Goal: Information Seeking & Learning: Learn about a topic

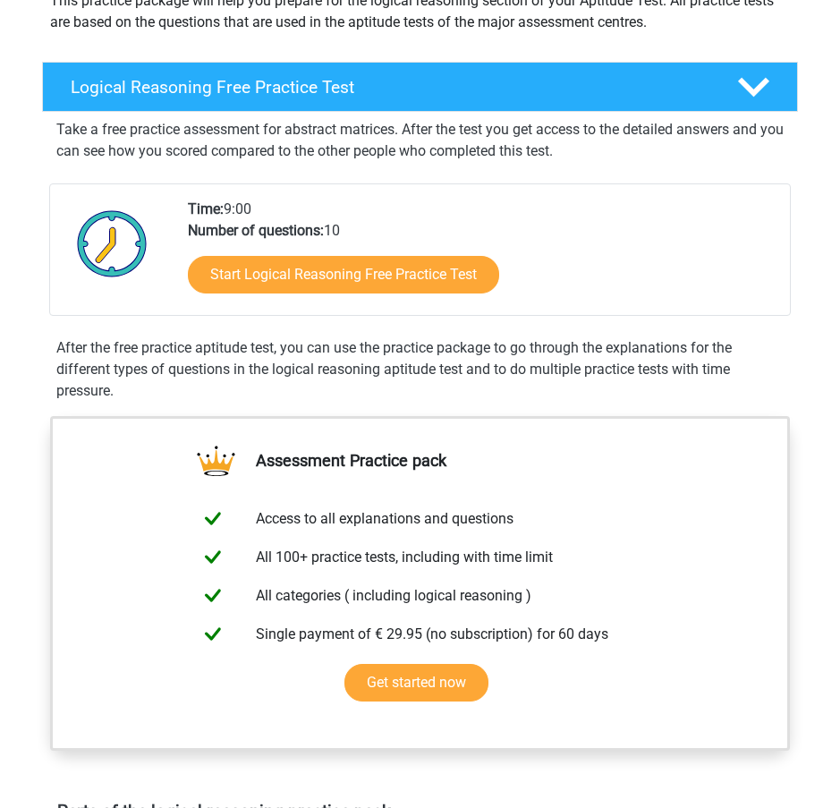
scroll to position [269, 0]
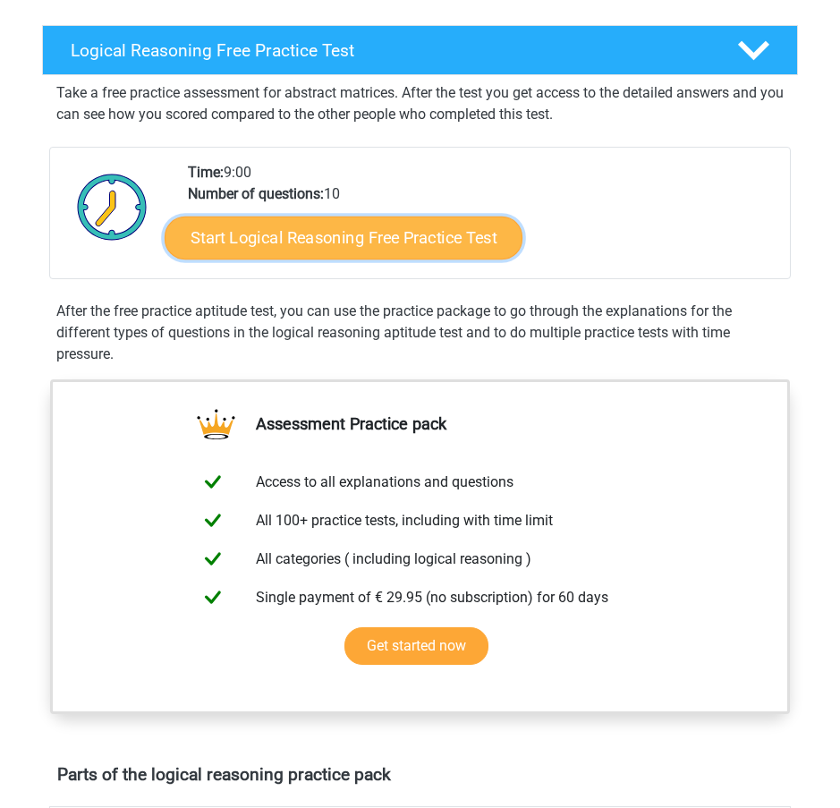
click at [309, 253] on link "Start Logical Reasoning Free Practice Test" at bounding box center [343, 238] width 358 height 43
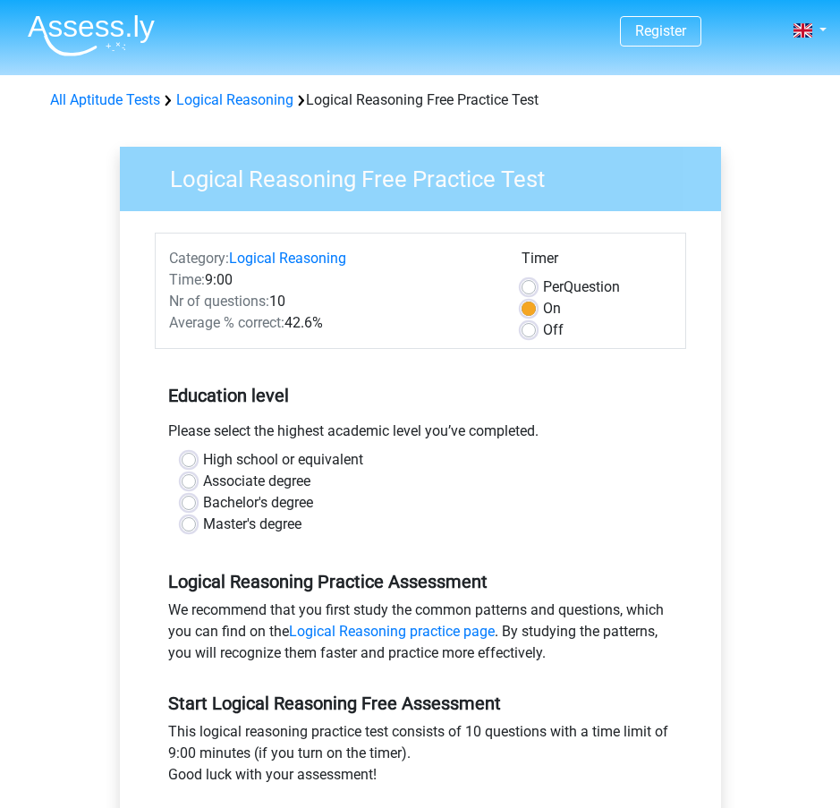
click at [203, 498] on label "Bachelor's degree" at bounding box center [258, 502] width 110 height 21
click at [189, 498] on input "Bachelor's degree" at bounding box center [189, 501] width 14 height 18
radio input "true"
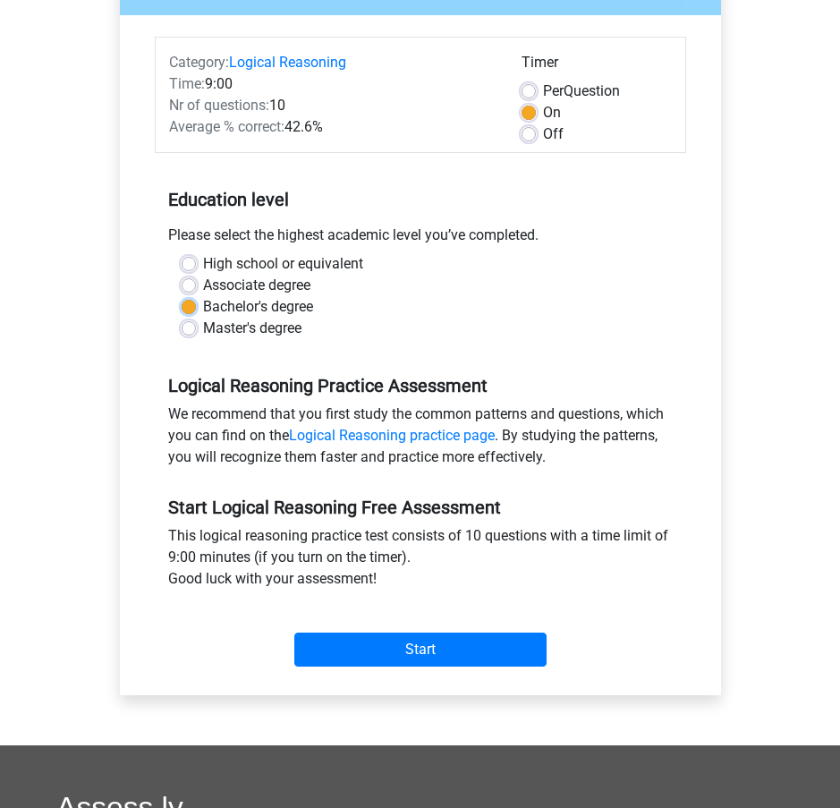
scroll to position [179, 0]
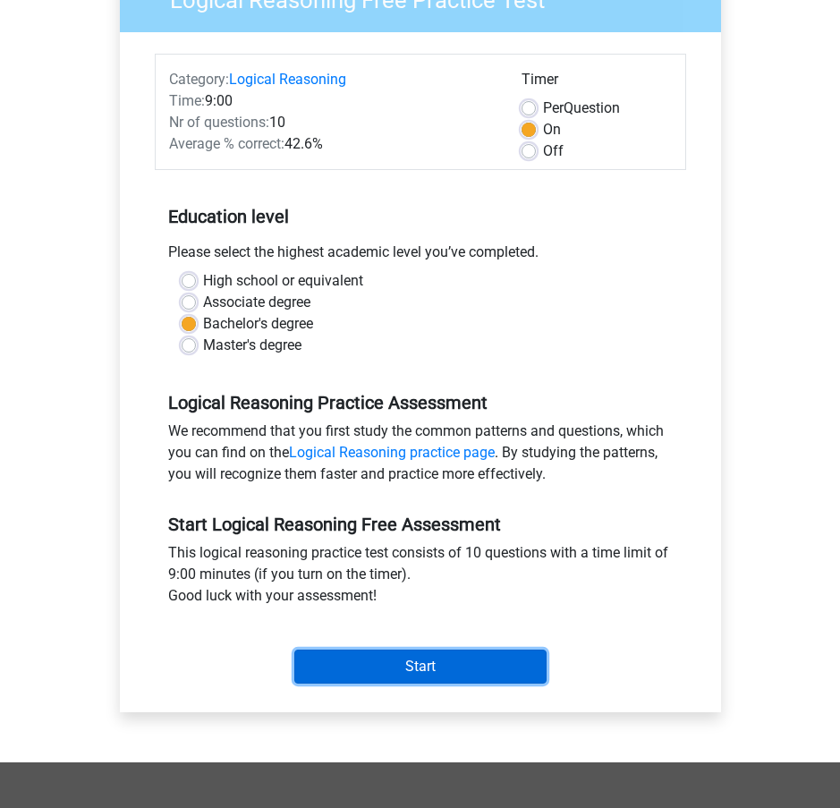
click at [423, 681] on input "Start" at bounding box center [420, 667] width 252 height 34
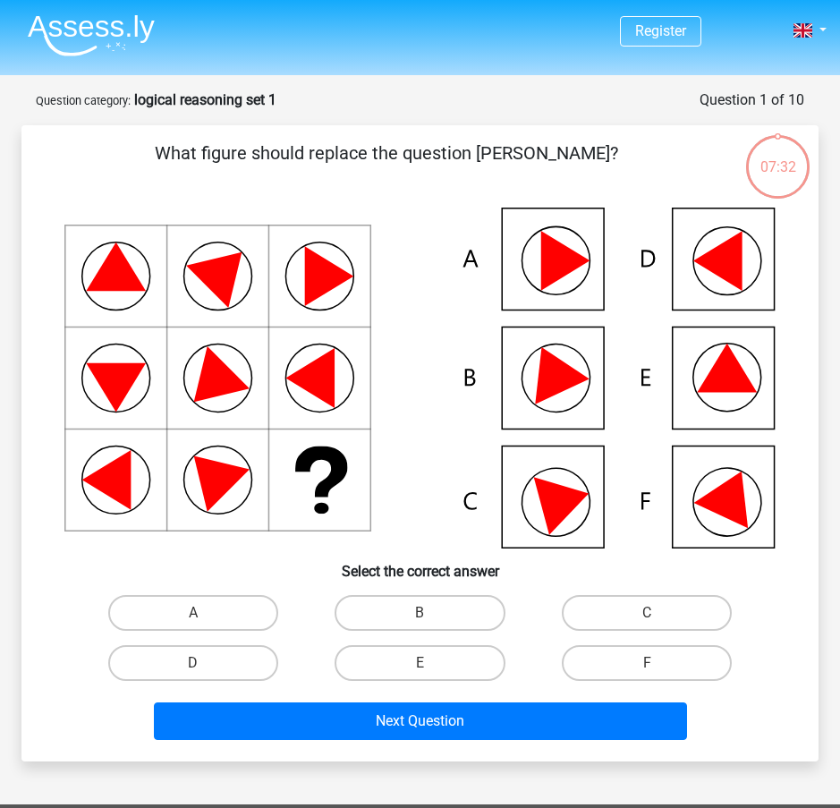
click at [555, 258] on icon at bounding box center [565, 261] width 49 height 60
click at [220, 610] on label "A" at bounding box center [193, 613] width 170 height 36
click at [205, 613] on input "A" at bounding box center [199, 619] width 12 height 12
radio input "true"
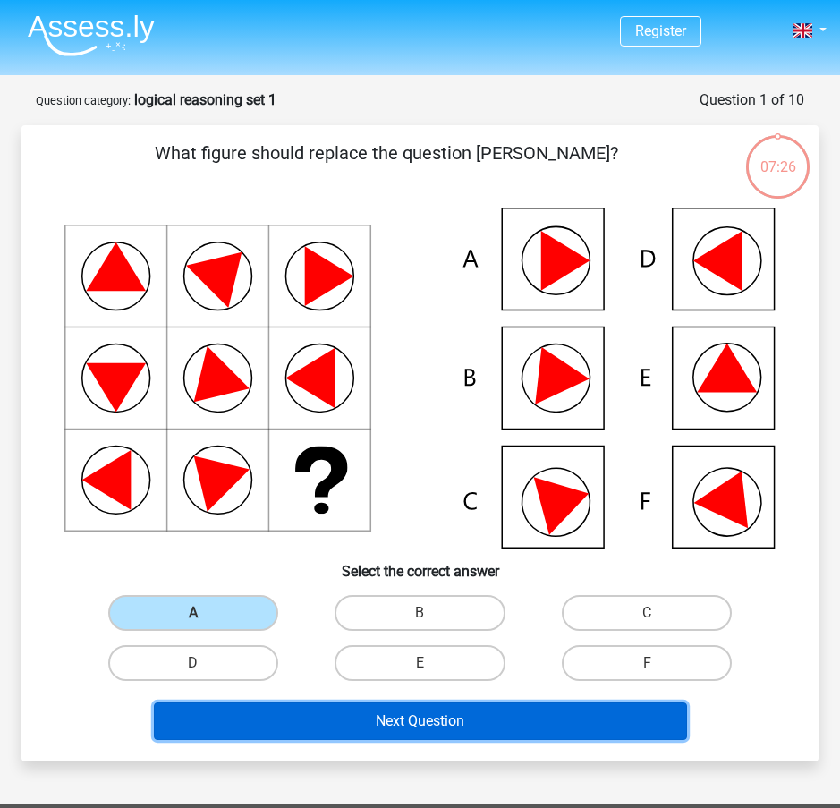
click at [446, 704] on button "Next Question" at bounding box center [420, 722] width 533 height 38
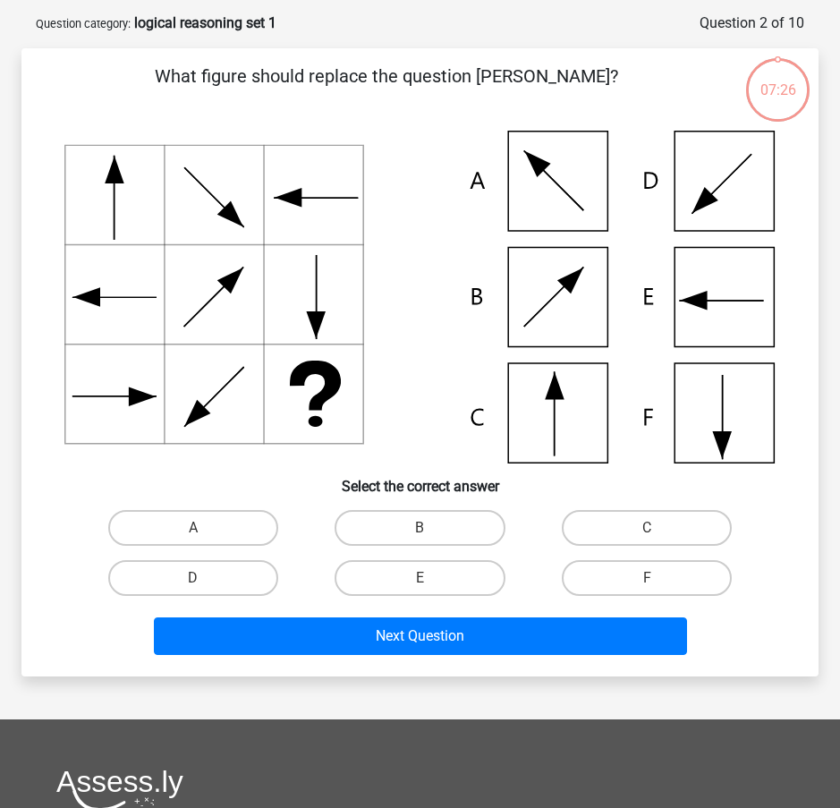
scroll to position [90, 0]
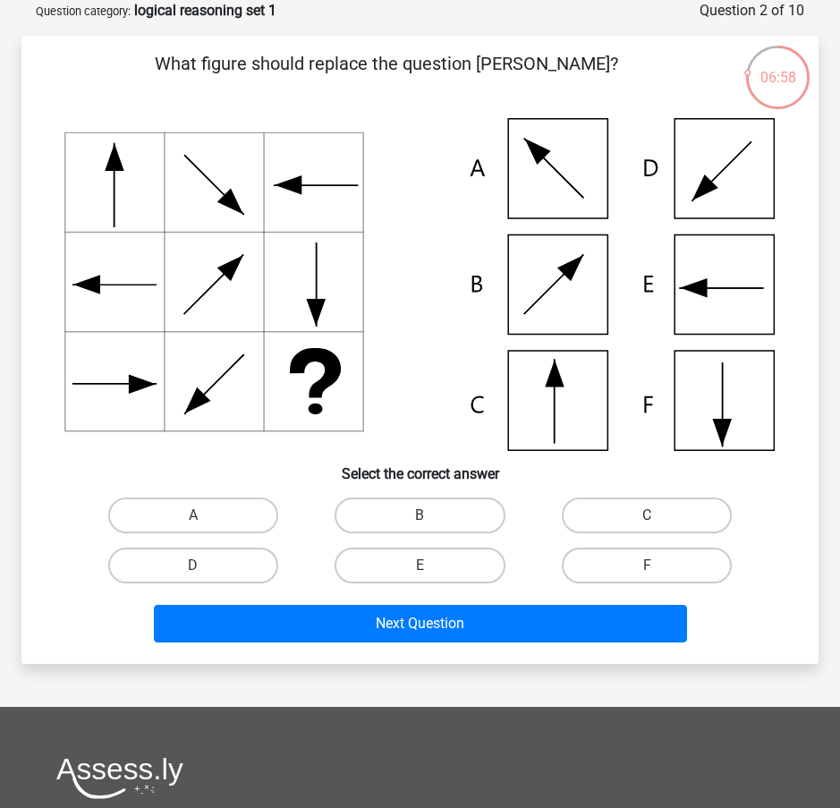
click at [199, 268] on icon at bounding box center [420, 284] width 712 height 333
click at [601, 516] on label "C" at bounding box center [647, 516] width 170 height 36
click at [647, 516] on input "C" at bounding box center [653, 522] width 12 height 12
radio input "true"
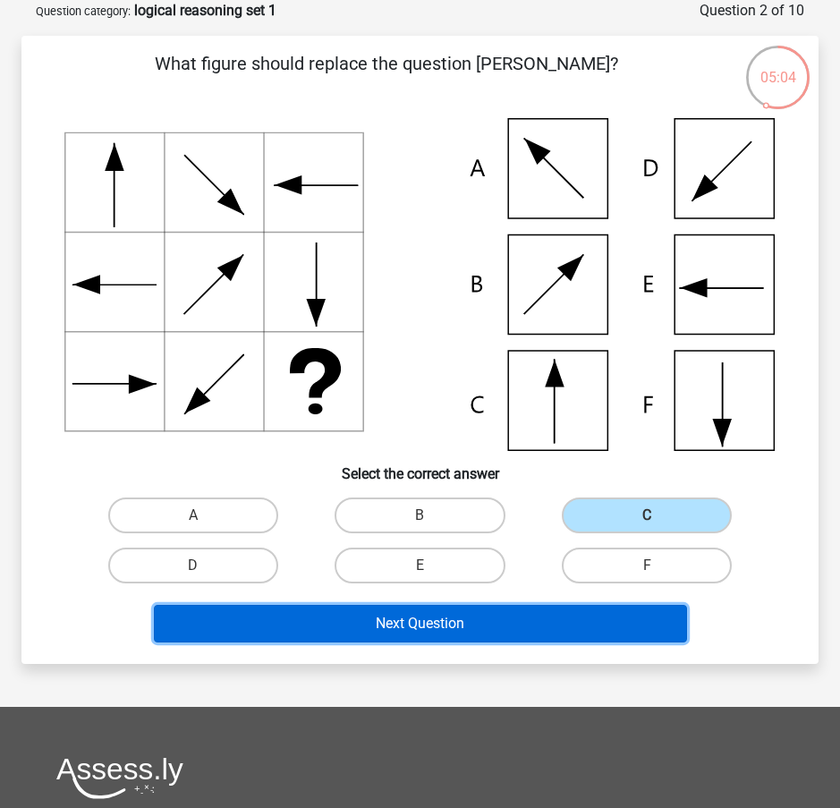
click at [527, 626] on button "Next Question" at bounding box center [420, 624] width 533 height 38
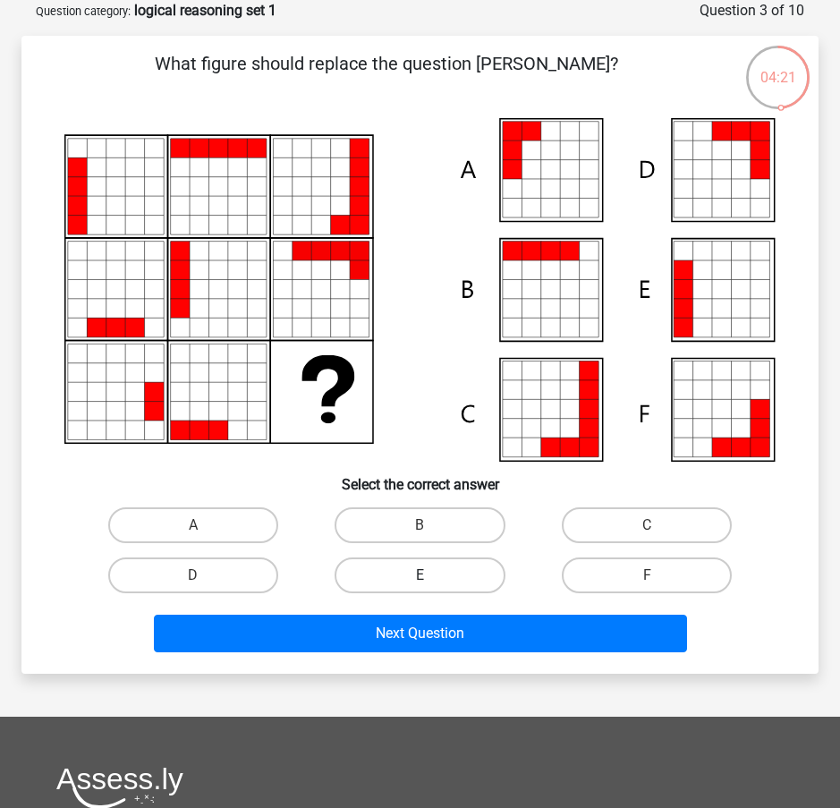
click at [475, 570] on label "E" at bounding box center [420, 576] width 170 height 36
click at [431, 576] on input "E" at bounding box center [426, 582] width 12 height 12
radio input "true"
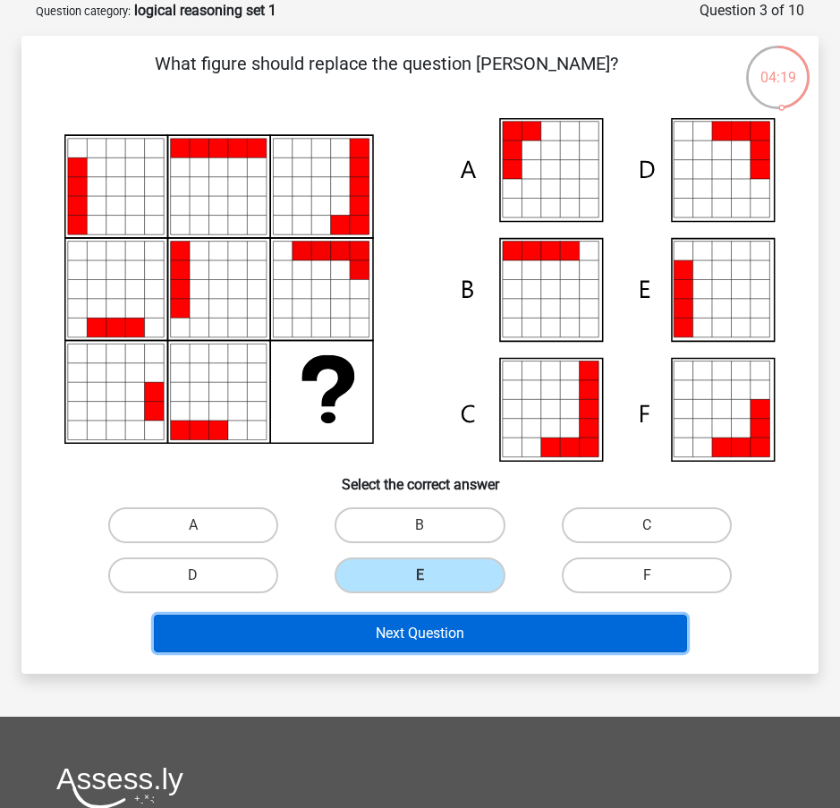
click at [483, 635] on button "Next Question" at bounding box center [420, 634] width 533 height 38
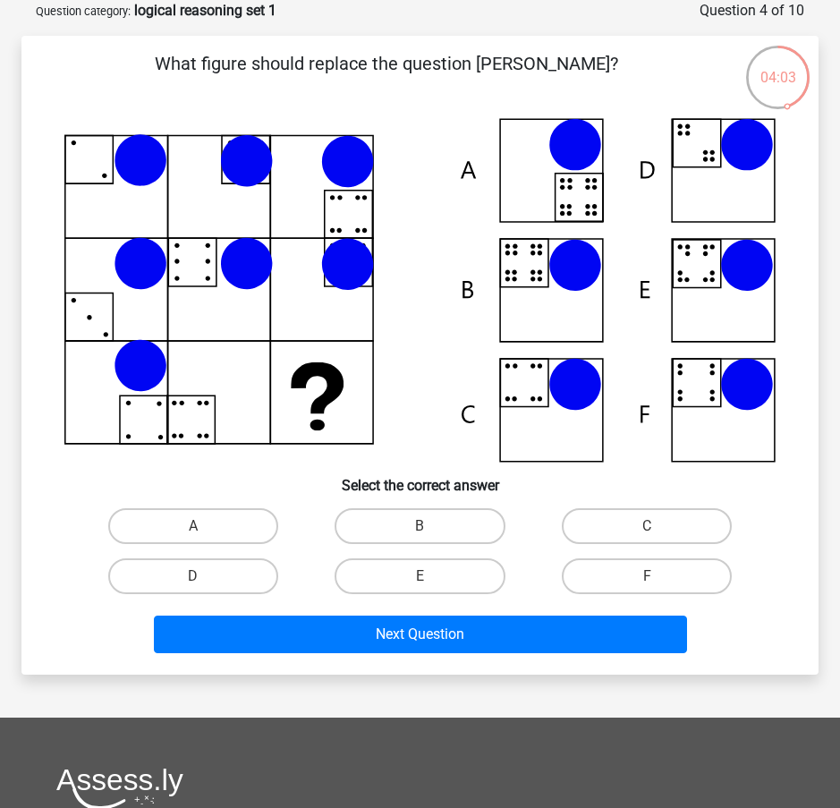
click at [251, 164] on icon at bounding box center [246, 160] width 53 height 53
click at [396, 528] on label "B" at bounding box center [420, 526] width 170 height 36
click at [420, 528] on input "B" at bounding box center [426, 532] width 12 height 12
radio input "true"
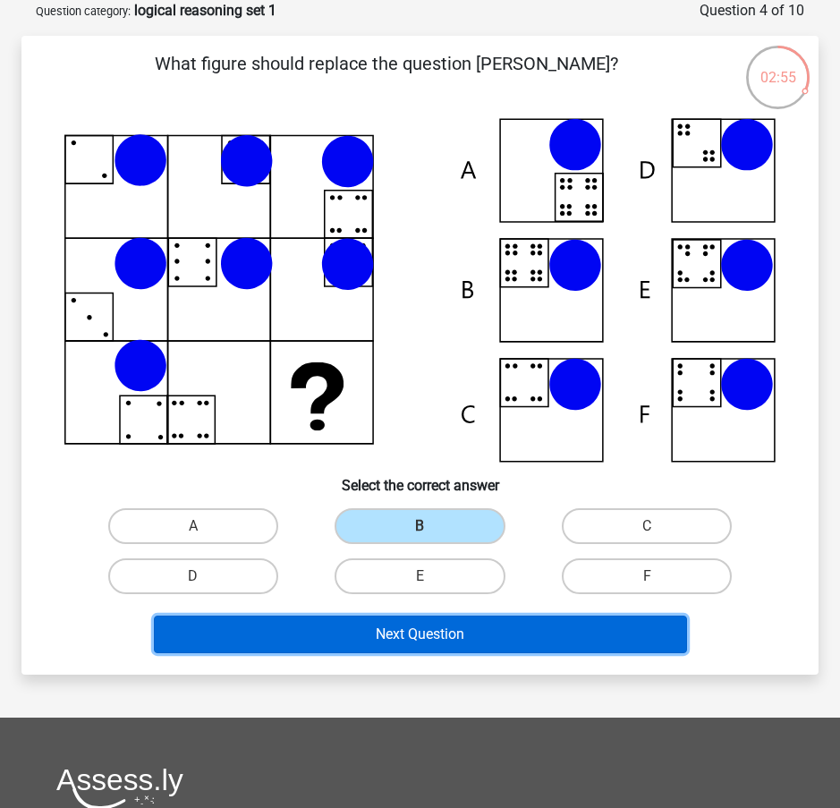
click at [439, 635] on button "Next Question" at bounding box center [420, 635] width 533 height 38
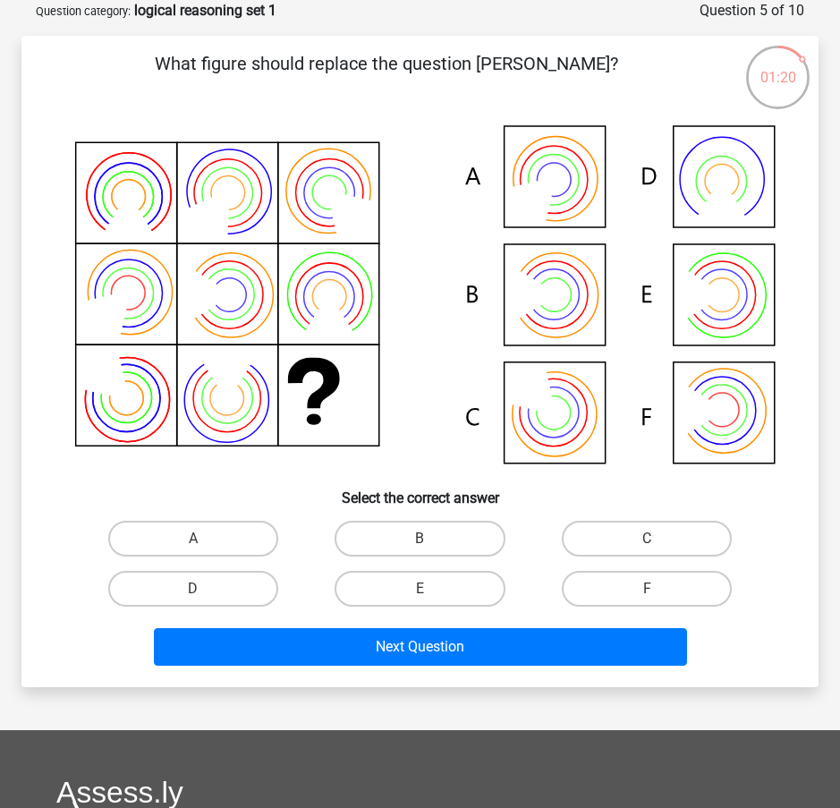
click at [235, 407] on icon at bounding box center [420, 296] width 712 height 357
click at [561, 306] on icon at bounding box center [420, 296] width 712 height 357
click at [405, 580] on label "E" at bounding box center [420, 589] width 170 height 36
click at [420, 589] on input "E" at bounding box center [426, 595] width 12 height 12
radio input "true"
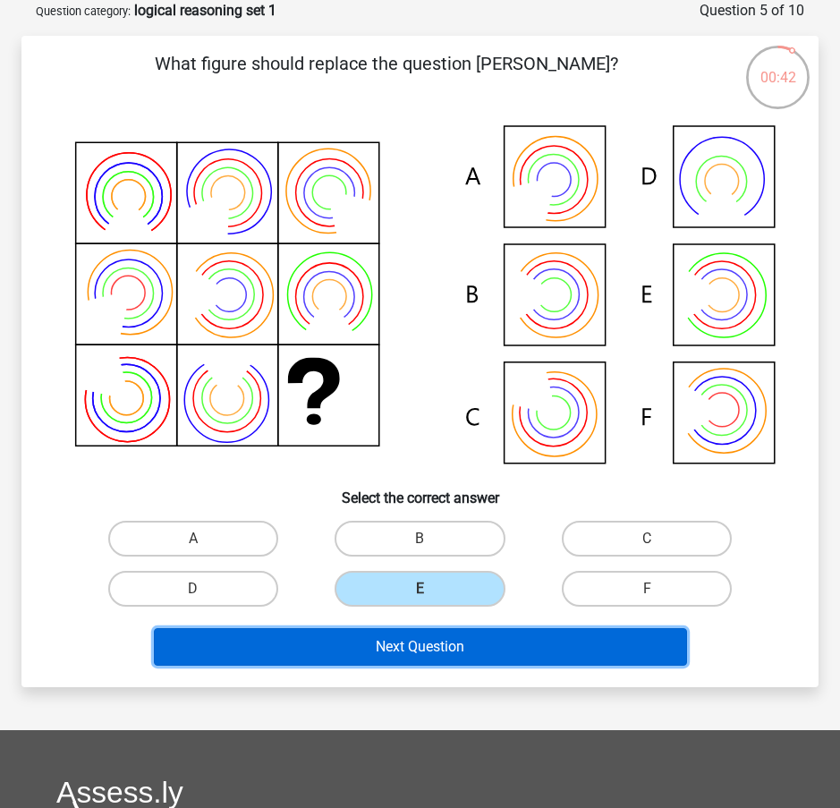
click at [465, 644] on button "Next Question" at bounding box center [420, 647] width 533 height 38
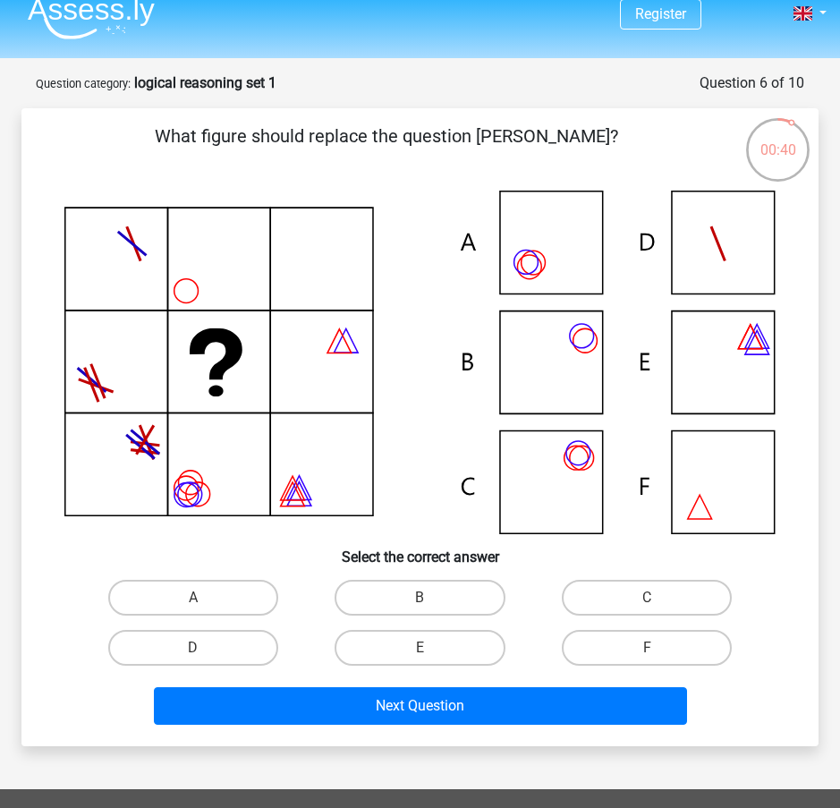
scroll to position [0, 0]
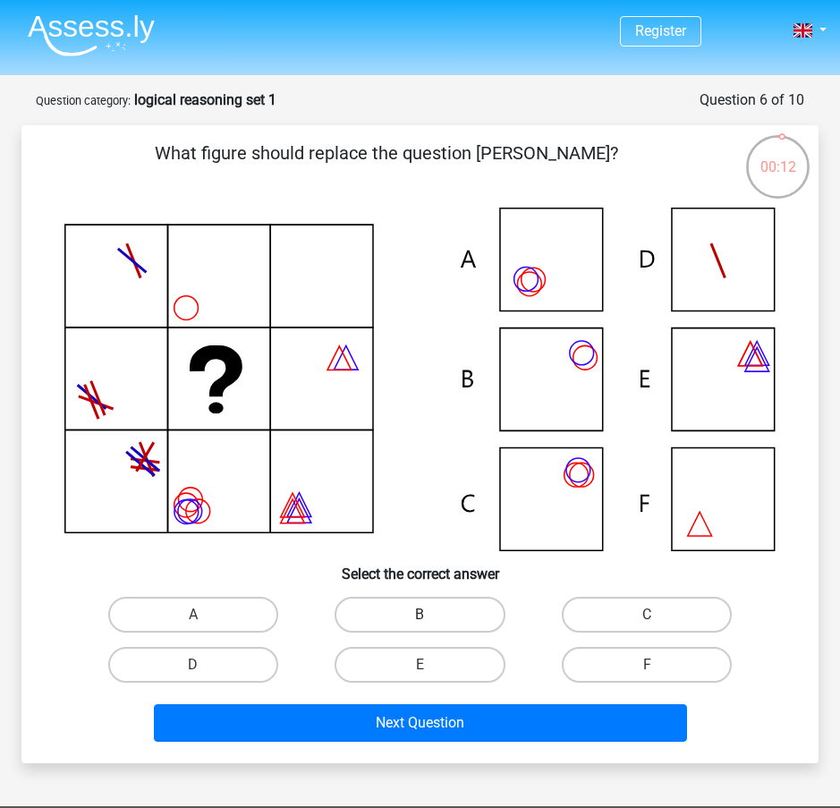
click at [446, 621] on label "B" at bounding box center [420, 615] width 170 height 36
click at [431, 621] on input "B" at bounding box center [426, 621] width 12 height 12
radio input "true"
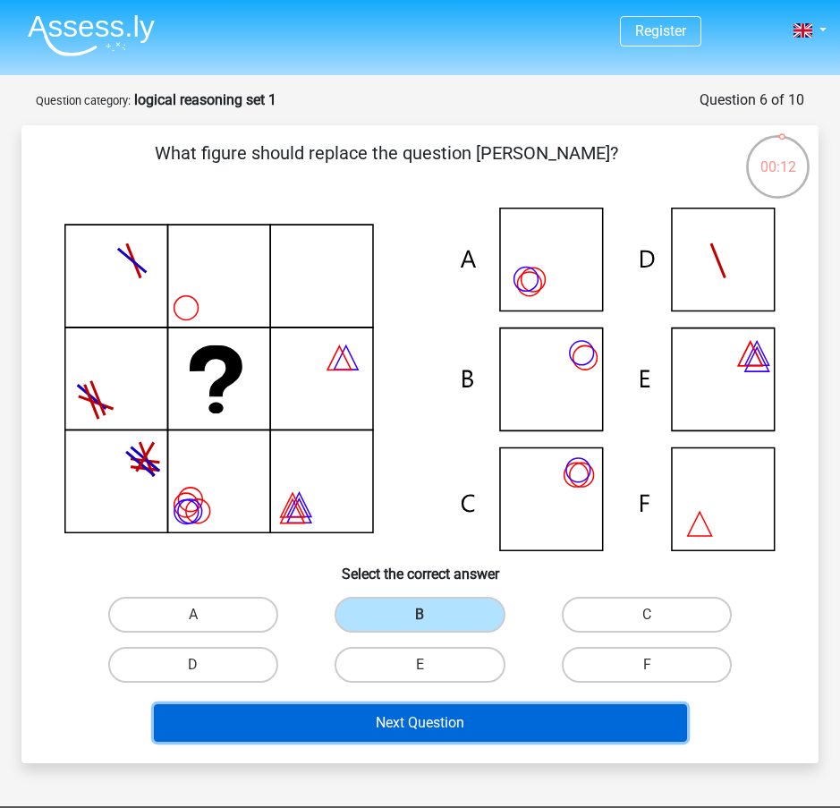
click at [456, 722] on button "Next Question" at bounding box center [420, 723] width 533 height 38
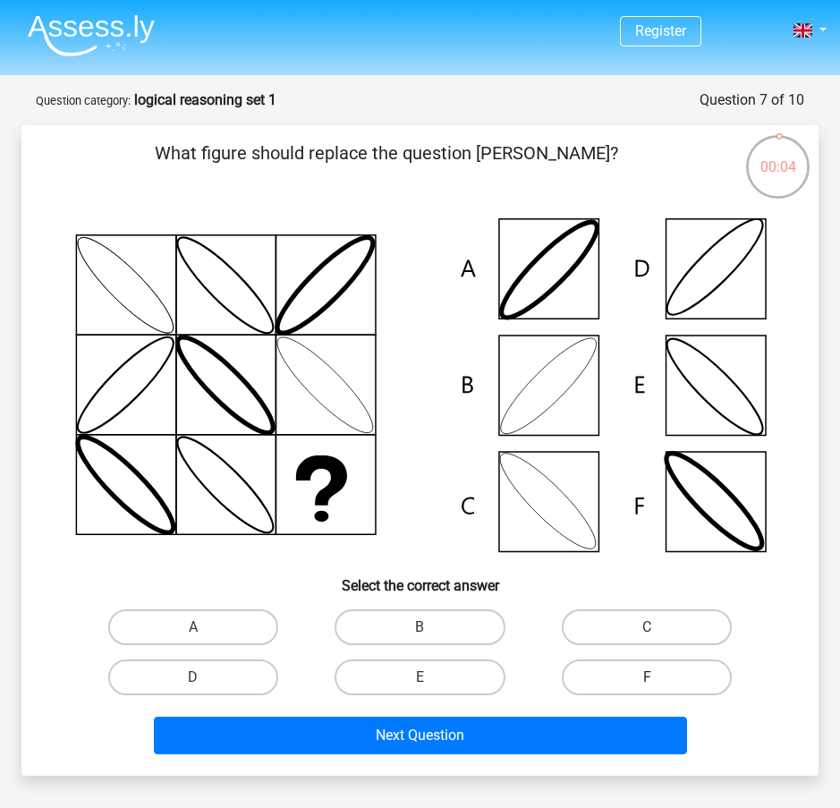
click at [583, 676] on label "F" at bounding box center [647, 678] width 170 height 36
click at [647, 678] on input "F" at bounding box center [653, 684] width 12 height 12
radio input "true"
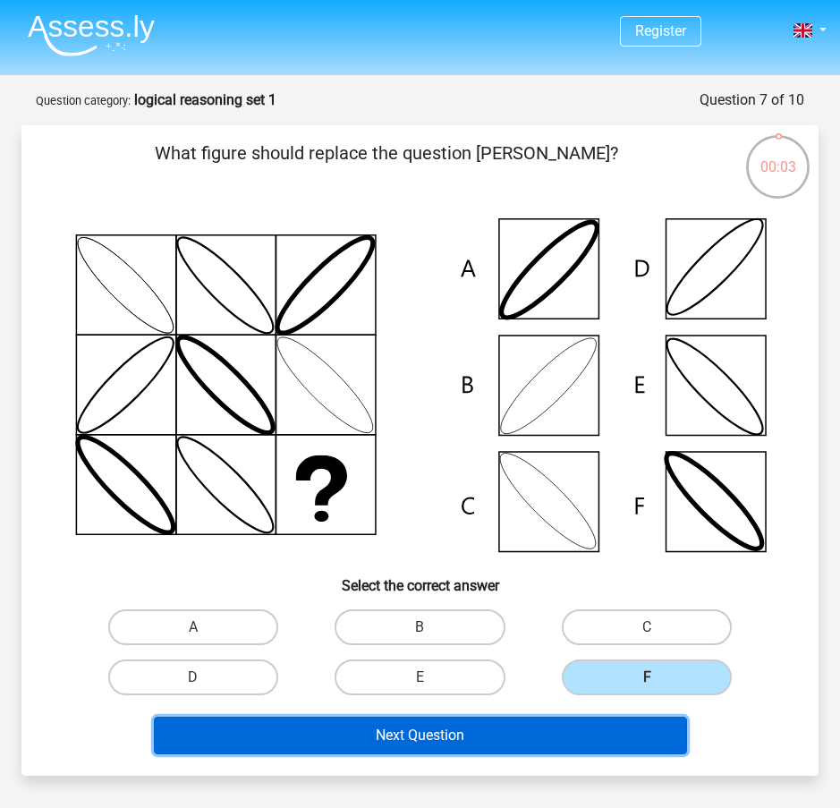
click at [532, 738] on button "Next Question" at bounding box center [420, 736] width 533 height 38
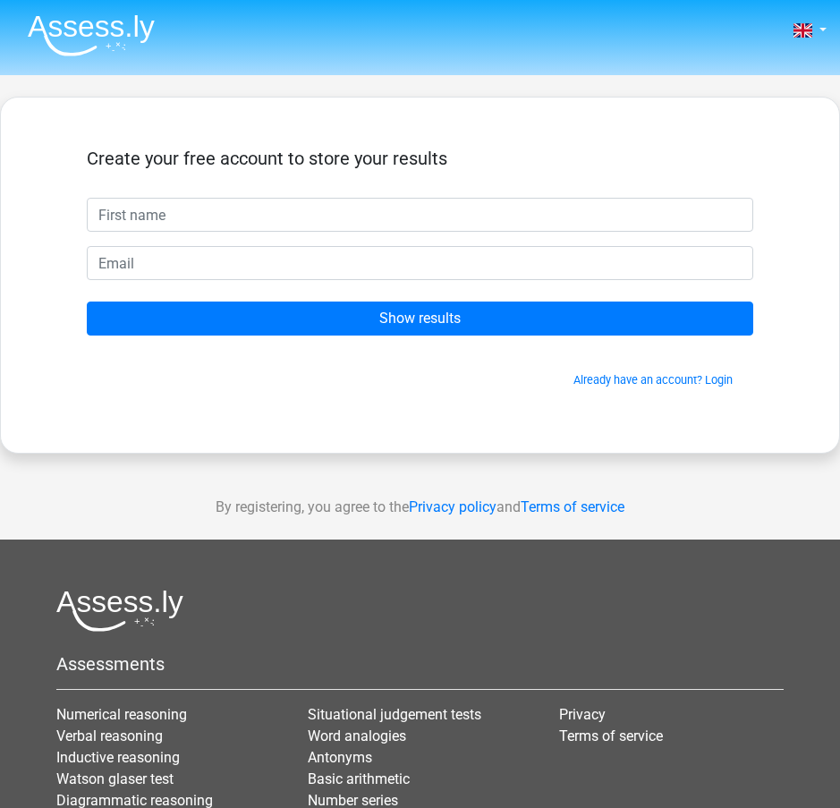
click at [302, 223] on input "text" at bounding box center [420, 215] width 667 height 34
type input "Eibhan"
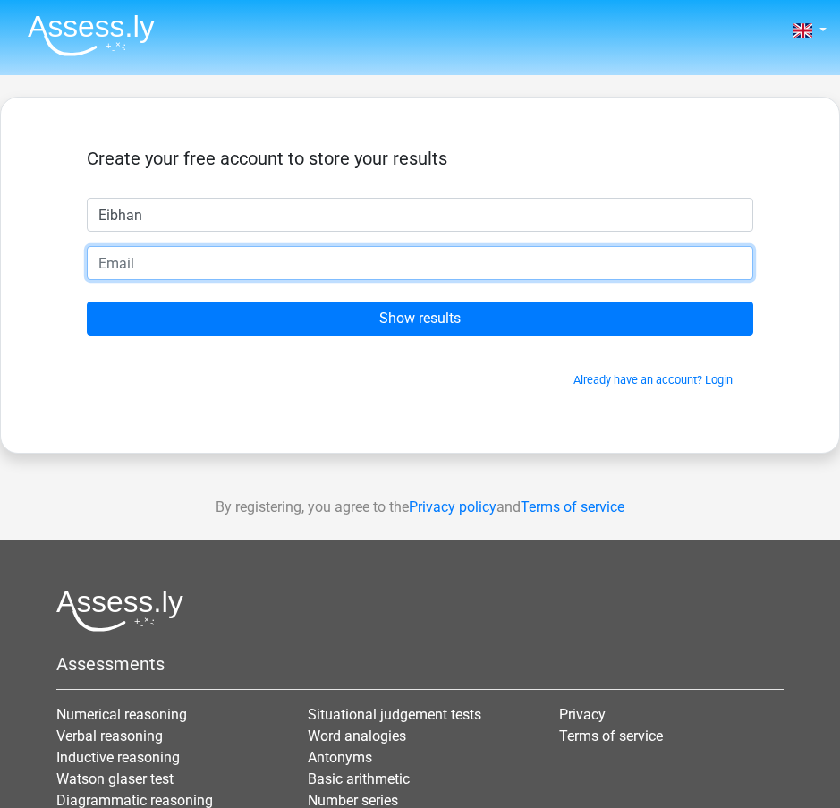
click at [341, 260] on input "email" at bounding box center [420, 263] width 667 height 34
type input "[EMAIL_ADDRESS][DOMAIN_NAME]"
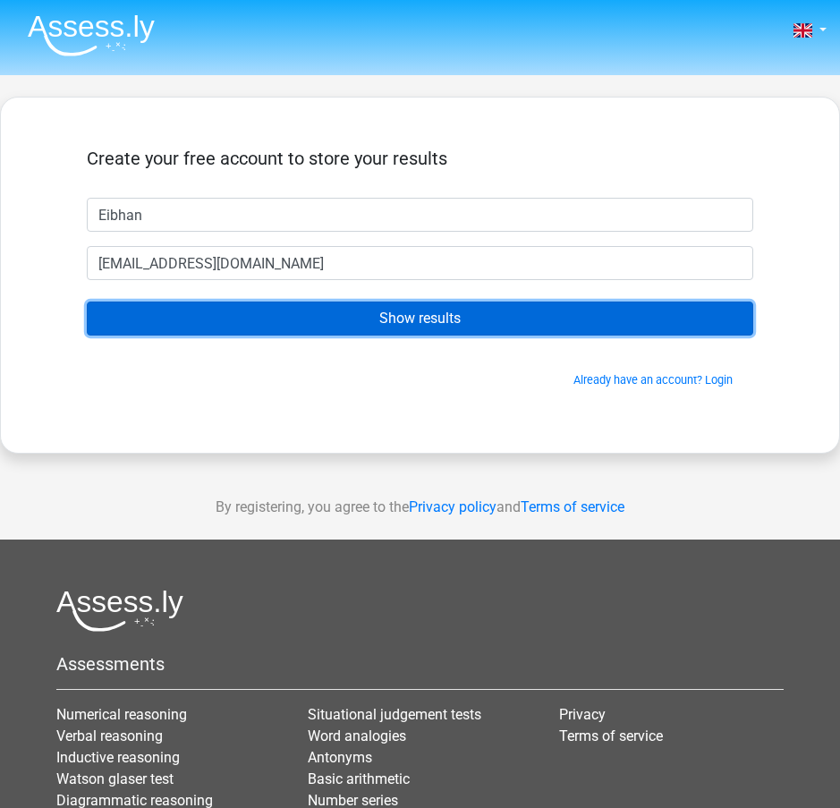
click at [340, 317] on input "Show results" at bounding box center [420, 319] width 667 height 34
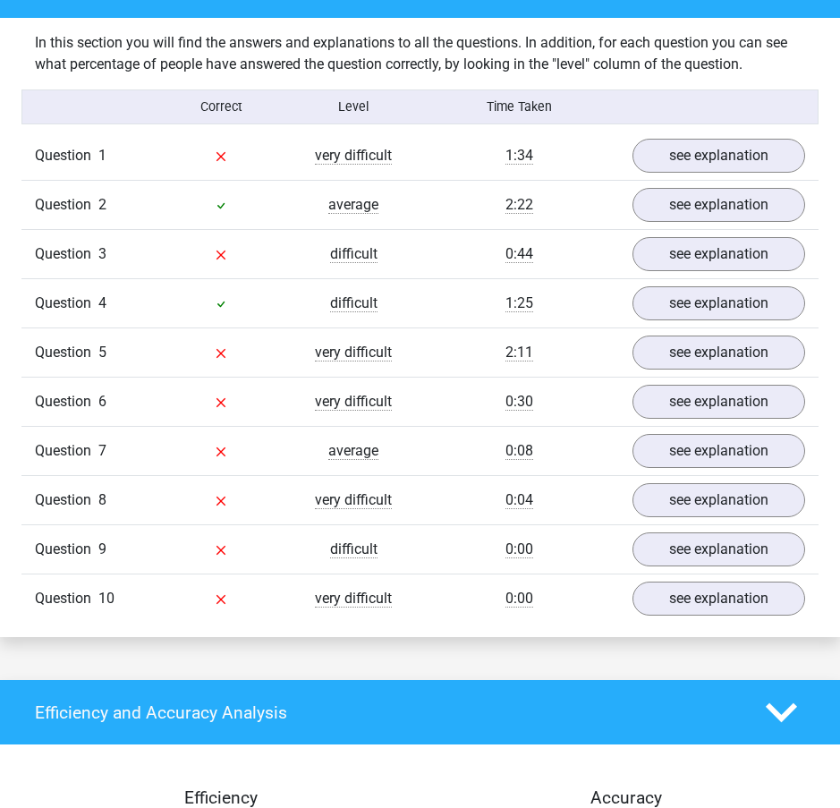
scroll to position [1343, 0]
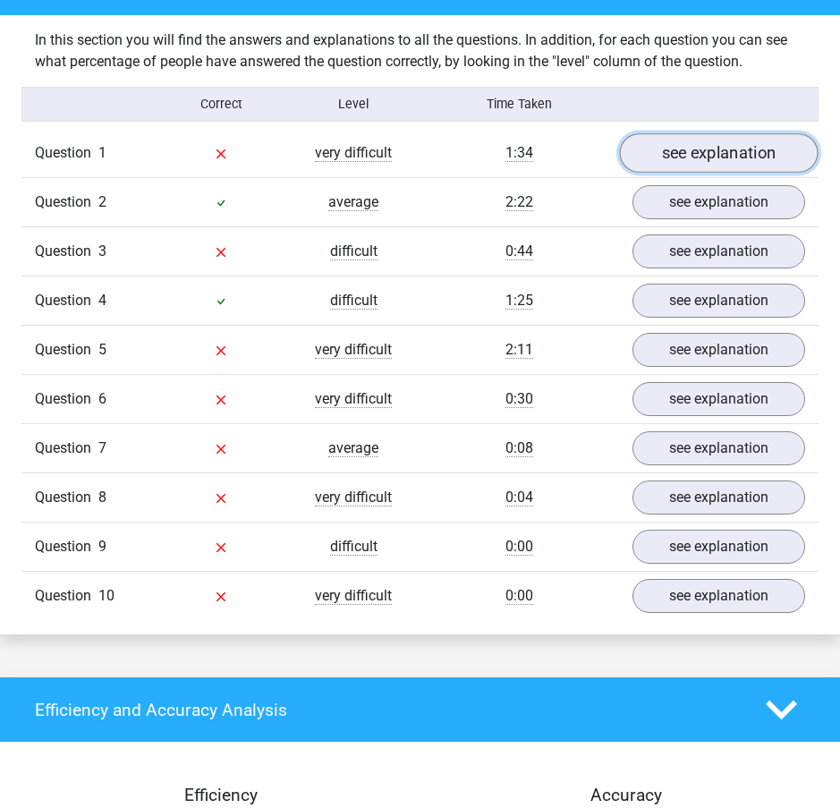
click at [668, 157] on link "see explanation" at bounding box center [719, 152] width 199 height 39
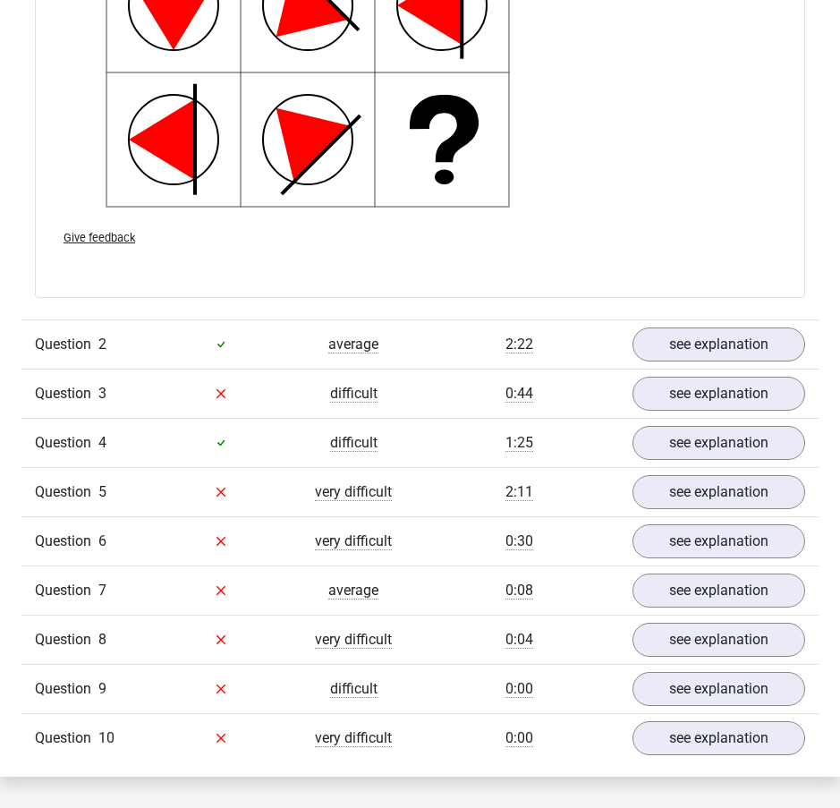
scroll to position [2417, 0]
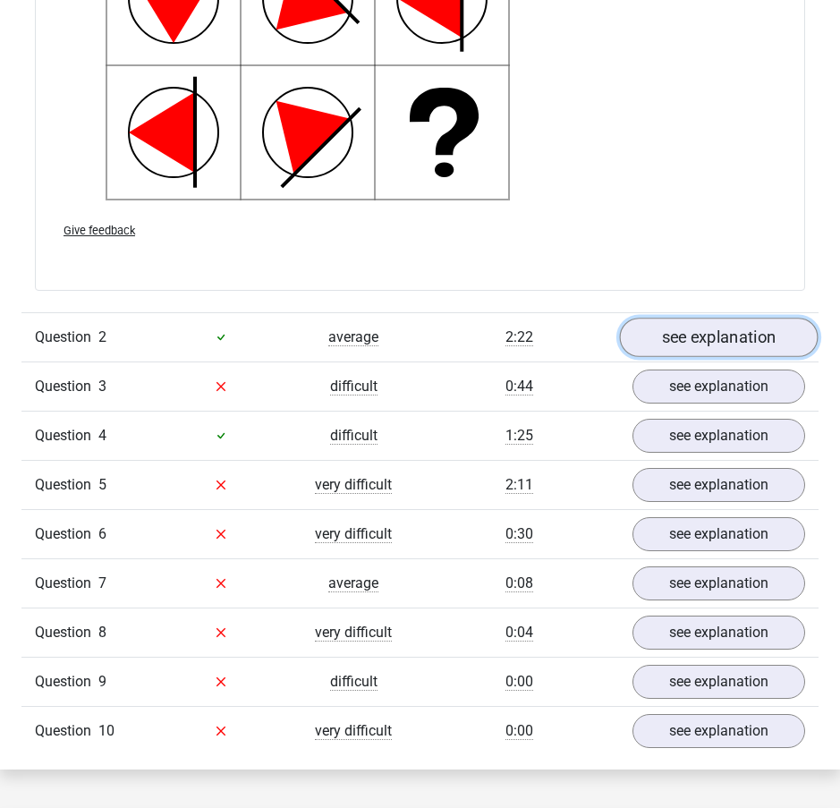
click at [733, 346] on link "see explanation" at bounding box center [719, 337] width 199 height 39
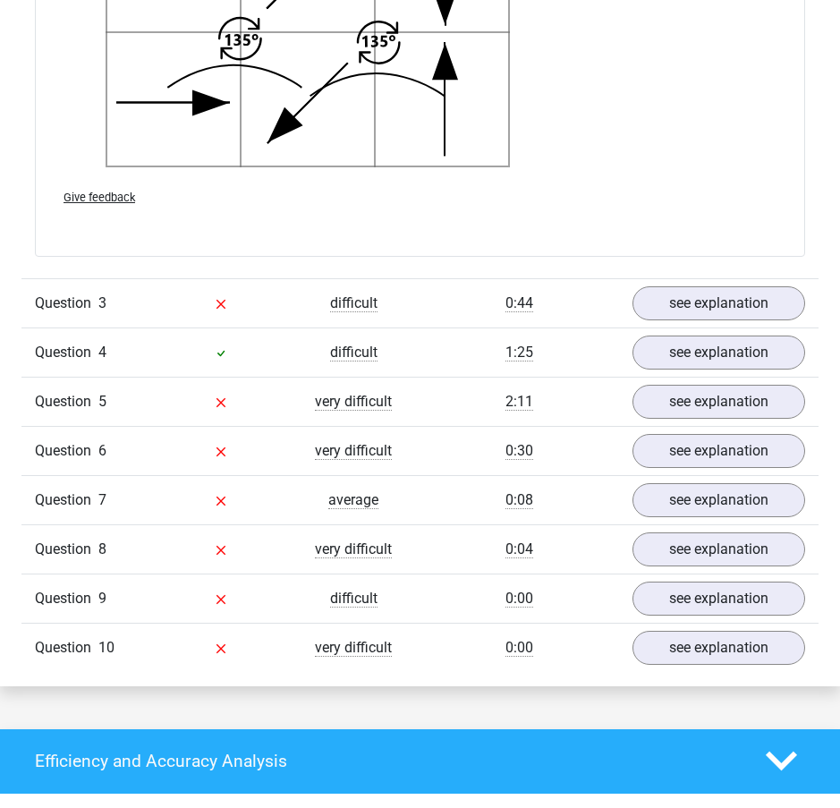
scroll to position [3670, 0]
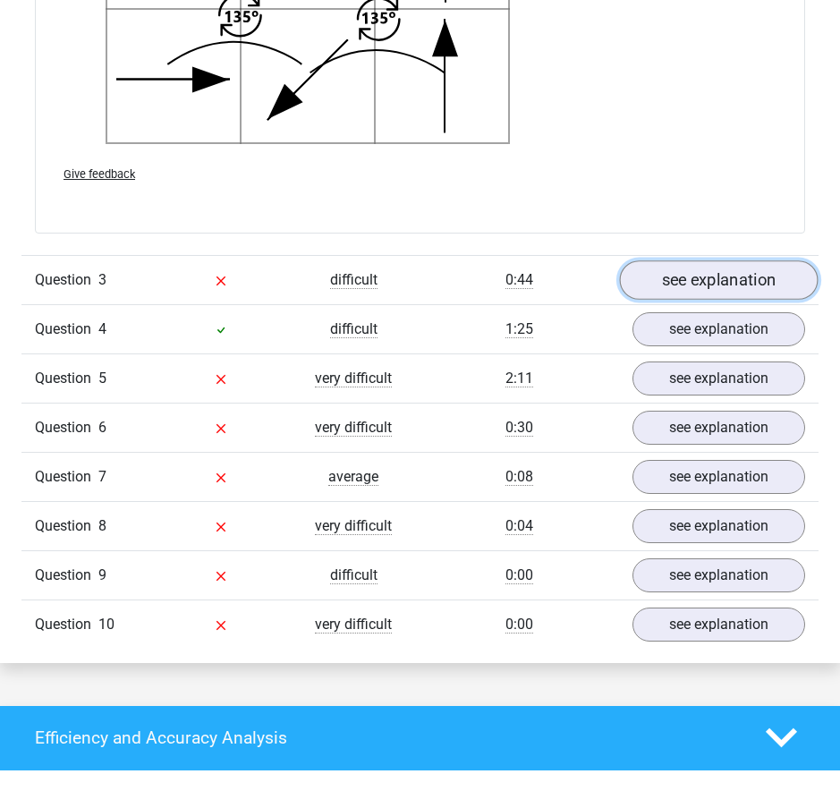
click at [681, 271] on link "see explanation" at bounding box center [719, 279] width 199 height 39
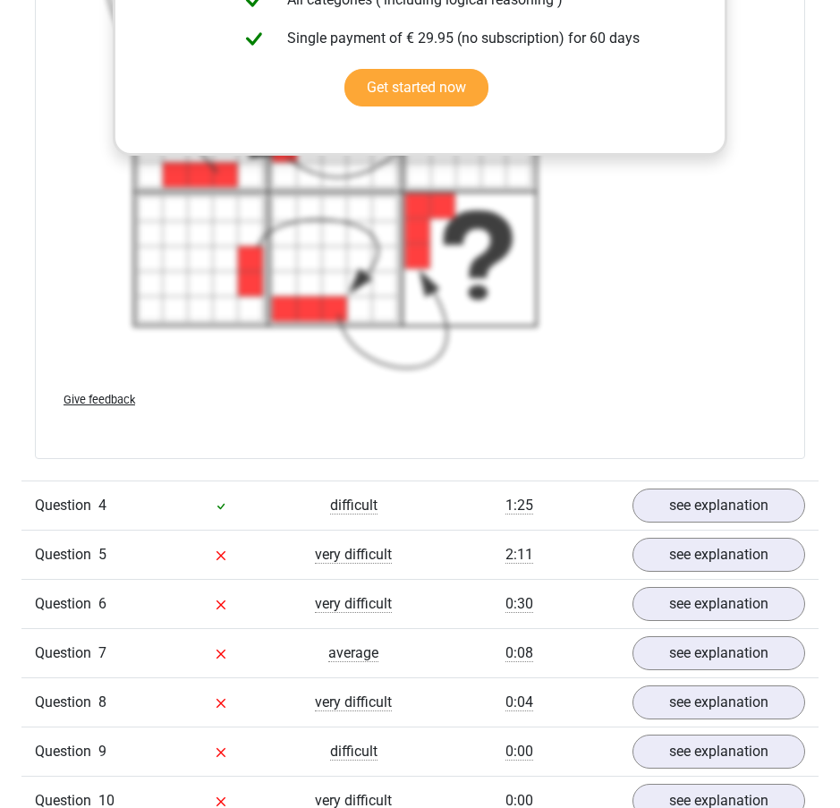
scroll to position [5102, 0]
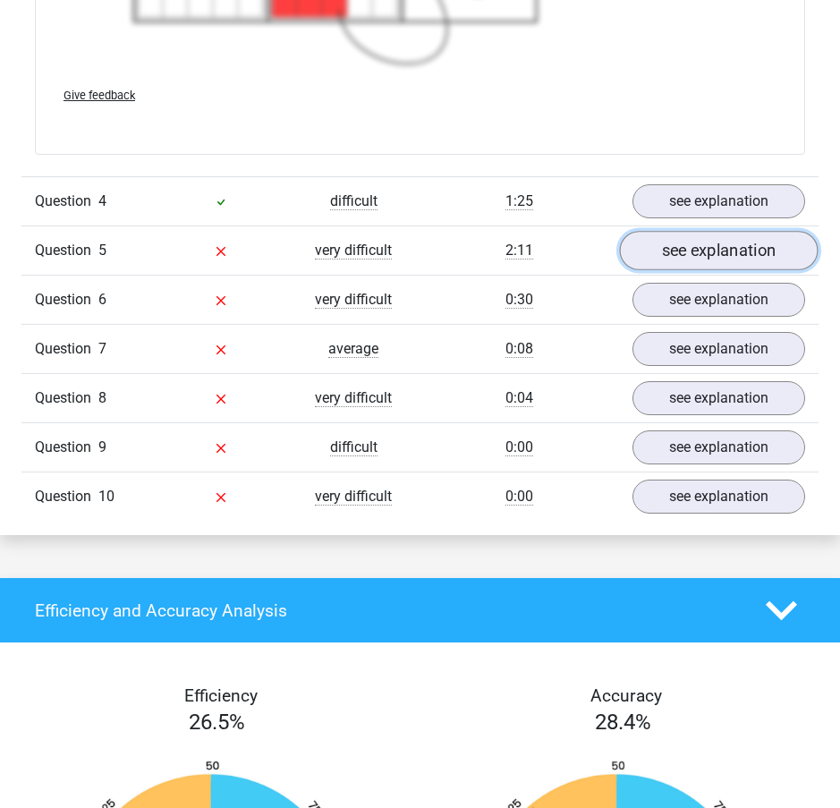
click at [700, 250] on link "see explanation" at bounding box center [719, 250] width 199 height 39
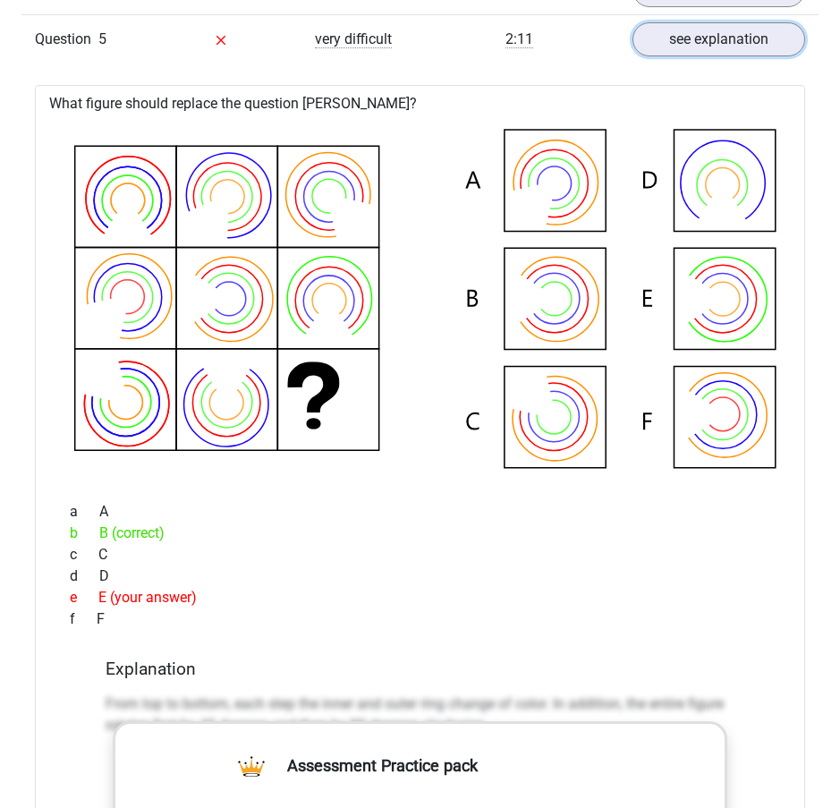
scroll to position [5370, 0]
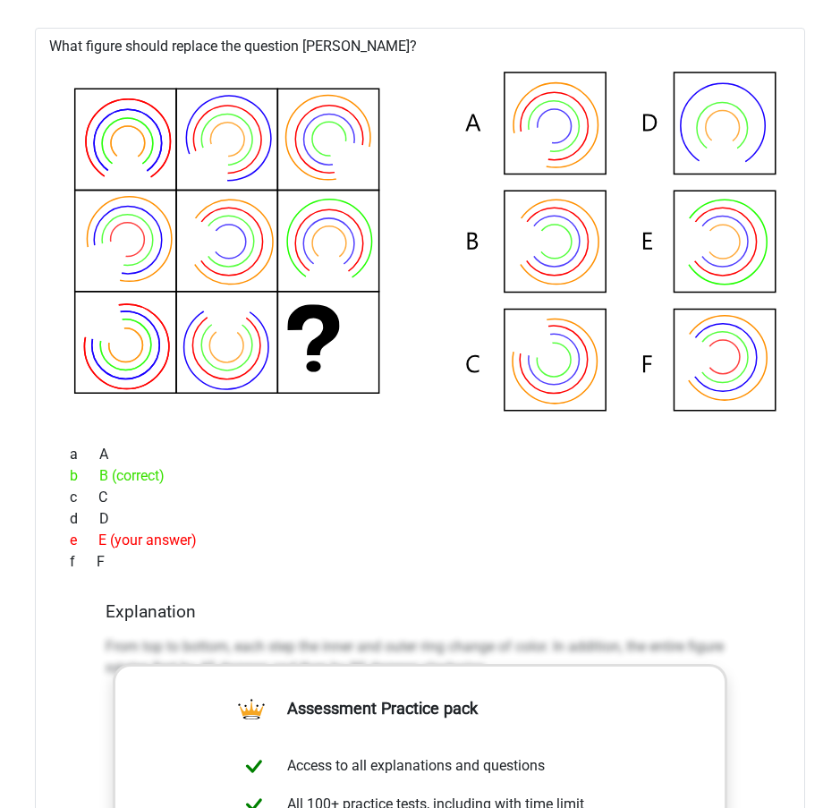
click at [339, 403] on icon at bounding box center [420, 243] width 713 height 358
click at [339, 404] on icon at bounding box center [420, 243] width 713 height 358
click at [294, 456] on div "a A" at bounding box center [420, 454] width 728 height 21
